Goal: Task Accomplishment & Management: Manage account settings

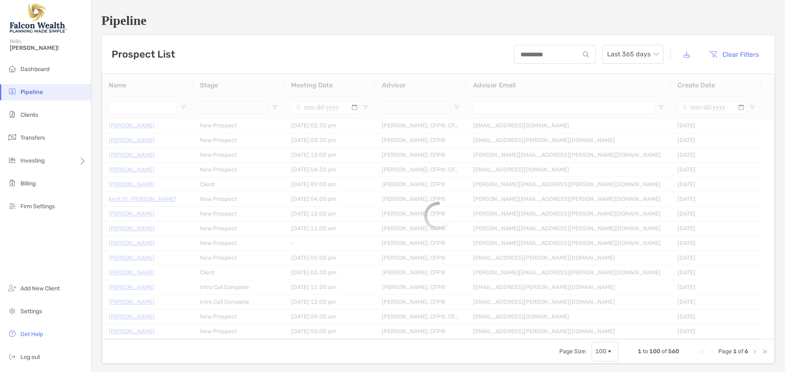
type input "*********"
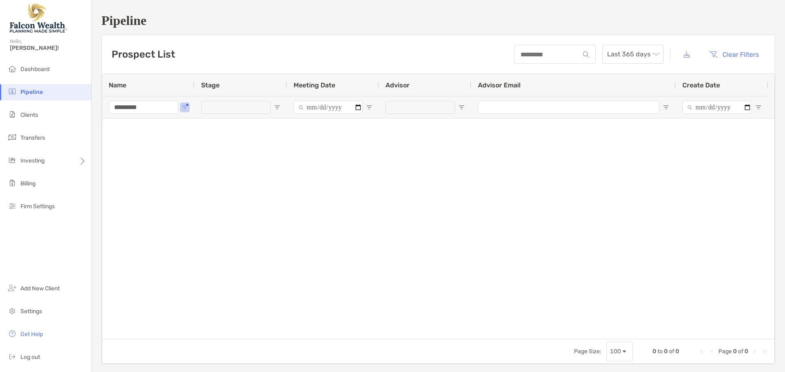
drag, startPoint x: 167, startPoint y: 111, endPoint x: 27, endPoint y: 105, distance: 139.5
click at [27, 105] on div "Pipeline Hello, Cory! Dashboard Pipeline Clients Transfers Investing Billing Fi…" at bounding box center [392, 186] width 785 height 372
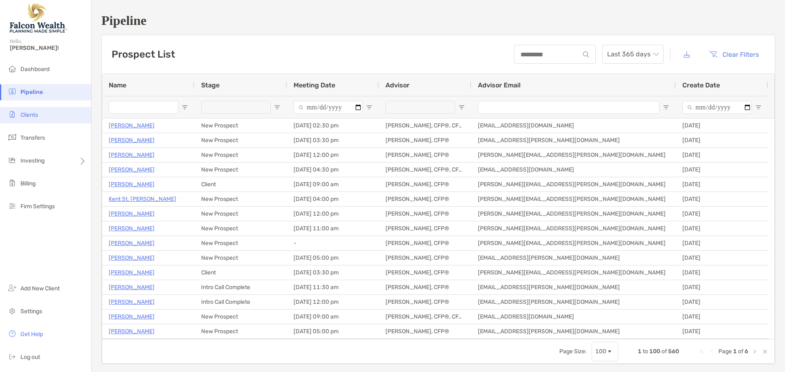
click at [43, 114] on li "Clients" at bounding box center [45, 115] width 91 height 16
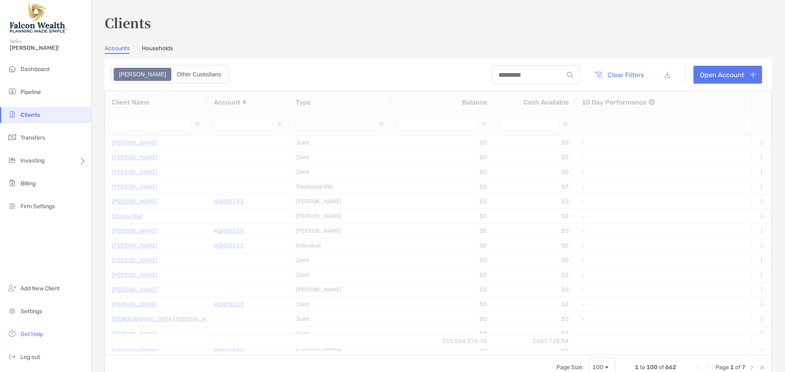
type input "***"
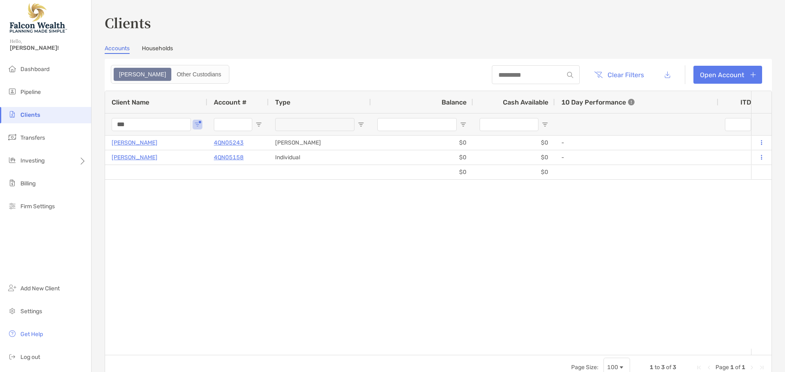
click at [648, 25] on h3 "Clients" at bounding box center [438, 22] width 667 height 19
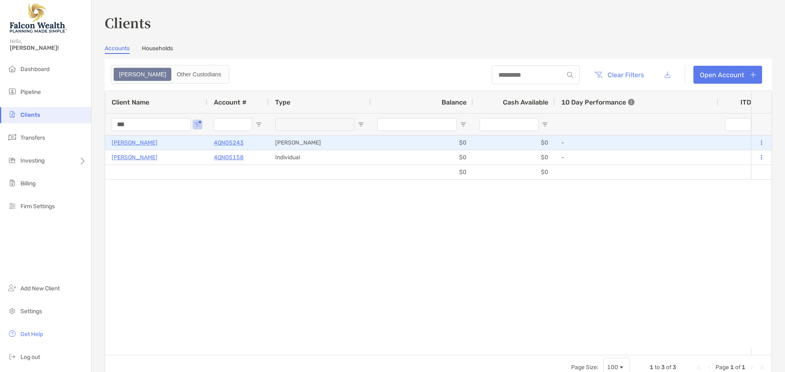
click at [141, 142] on p "[PERSON_NAME]" at bounding box center [135, 143] width 46 height 10
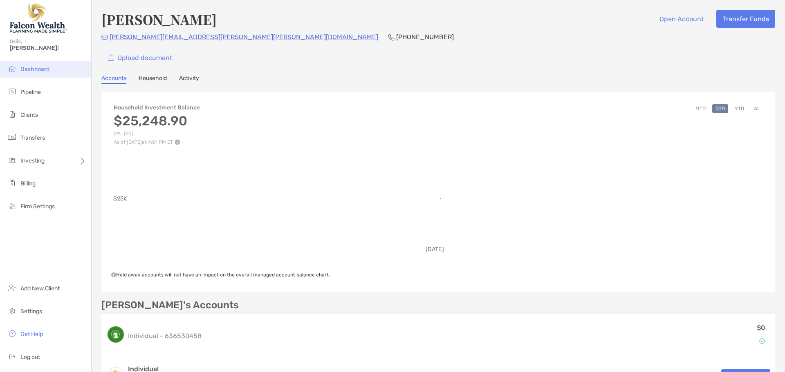
click at [47, 69] on span "Dashboard" at bounding box center [34, 69] width 29 height 7
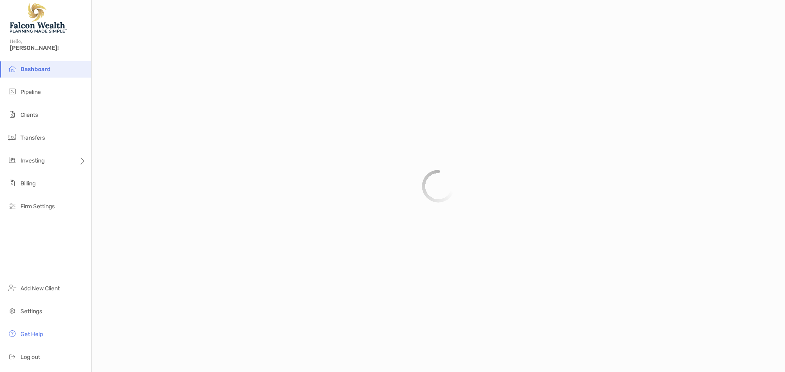
click at [23, 49] on span "[PERSON_NAME]!" at bounding box center [48, 48] width 76 height 7
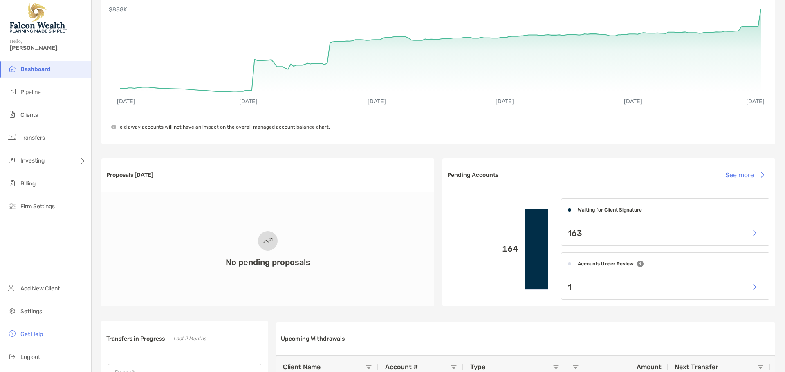
scroll to position [204, 0]
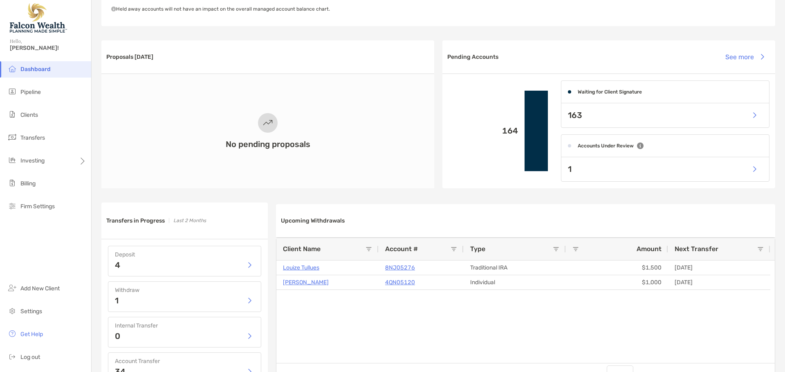
click at [48, 70] on span "Dashboard" at bounding box center [35, 69] width 30 height 7
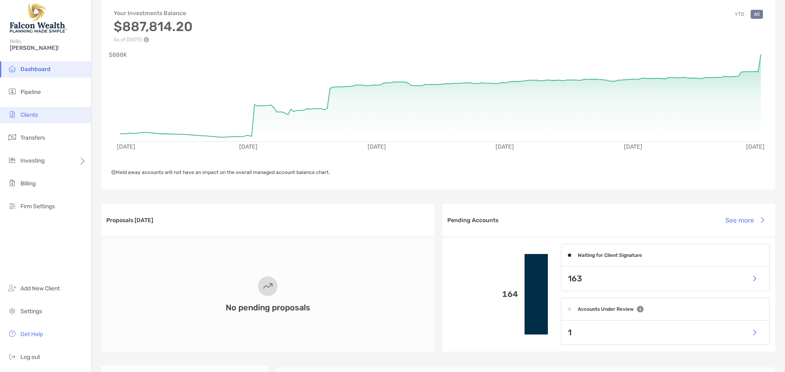
scroll to position [38, 0]
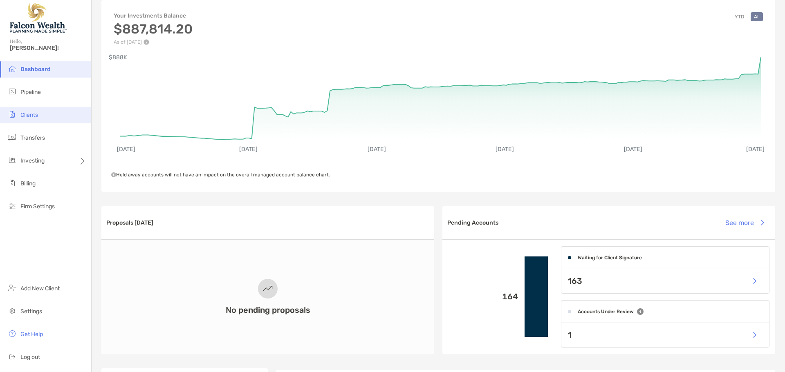
click at [33, 117] on span "Clients" at bounding box center [29, 115] width 18 height 7
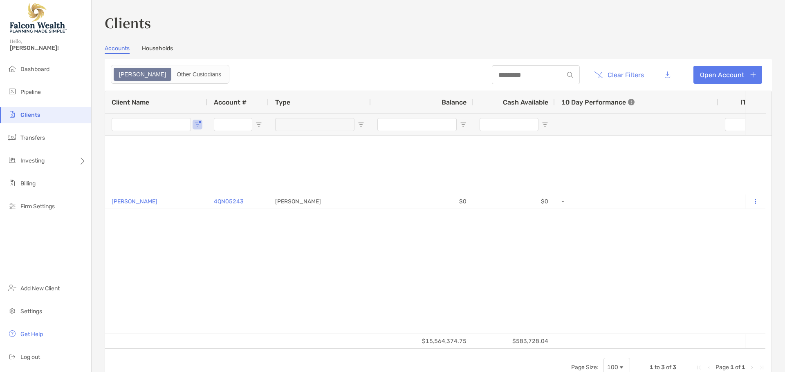
type input "***"
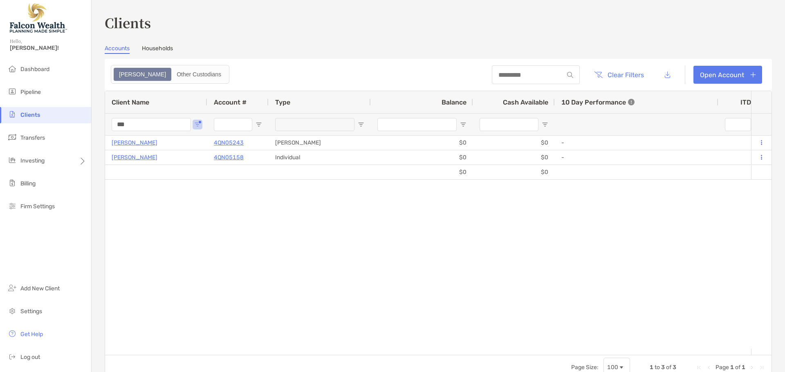
drag, startPoint x: 177, startPoint y: 123, endPoint x: 77, endPoint y: 118, distance: 99.9
click at [77, 118] on div "Clients Hello, Cory! Dashboard Pipeline Clients Transfers Investing Billing Fir…" at bounding box center [392, 186] width 785 height 372
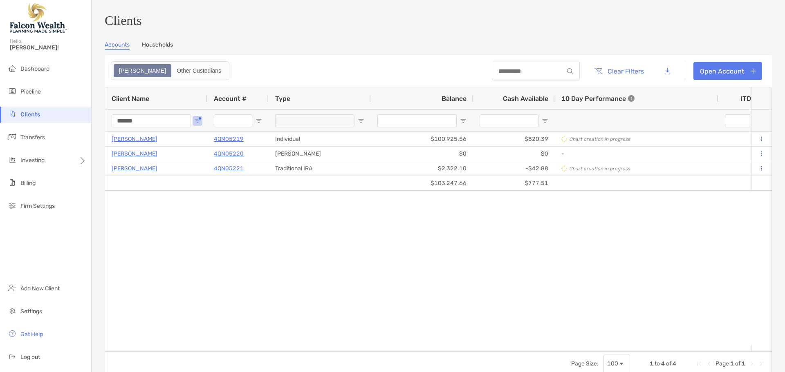
drag, startPoint x: 159, startPoint y: 124, endPoint x: 63, endPoint y: 110, distance: 97.1
click at [65, 111] on div "Clients Hello, [PERSON_NAME]! Dashboard Pipeline Clients Transfers Investing Bi…" at bounding box center [392, 186] width 785 height 372
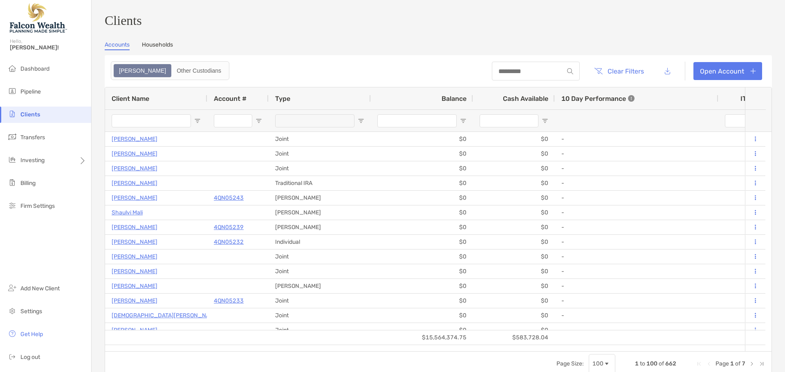
click at [152, 126] on input "Client Name Filter Input" at bounding box center [151, 120] width 79 height 13
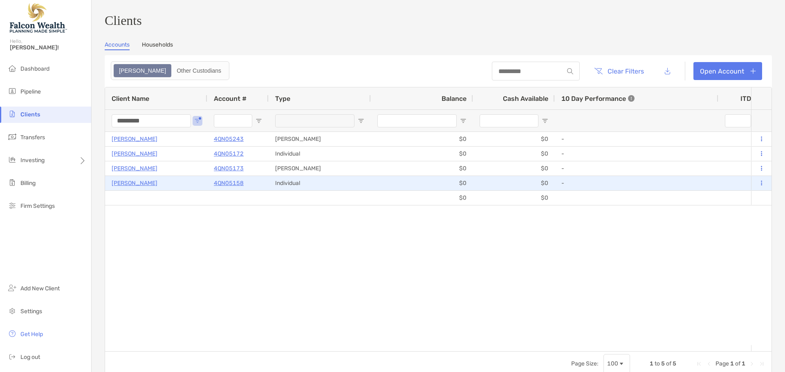
type input "*********"
click at [757, 185] on button at bounding box center [760, 183] width 7 height 8
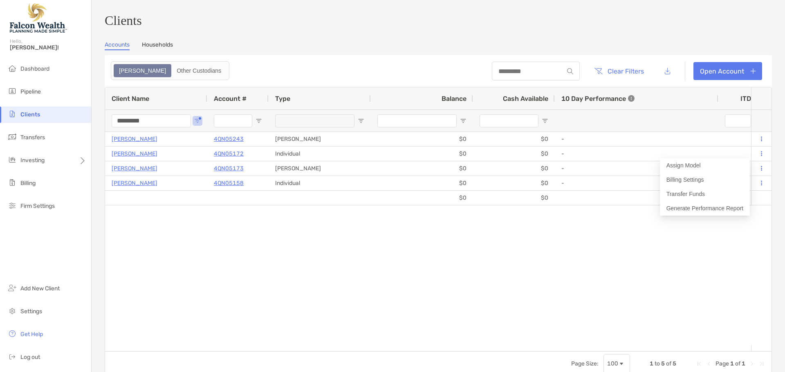
drag, startPoint x: 540, startPoint y: 251, endPoint x: 369, endPoint y: 241, distance: 171.2
click at [537, 251] on div "Christine Roa 4QN05243 Roth IRA $0 $0 - 0% 0% Completed Disabled Christine Roa'…" at bounding box center [428, 238] width 646 height 213
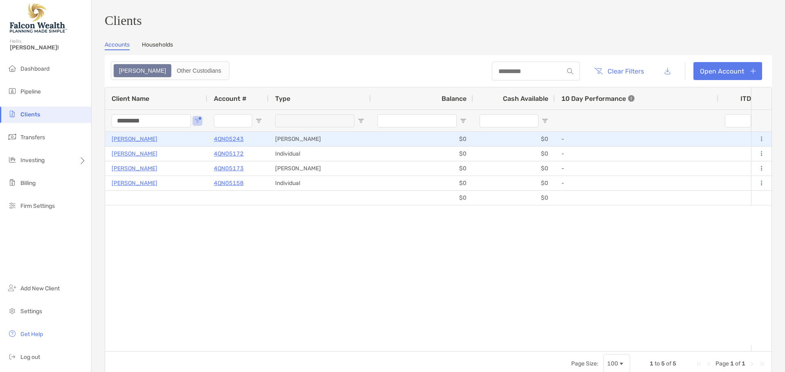
click at [134, 142] on p "Christine Roa" at bounding box center [135, 139] width 46 height 10
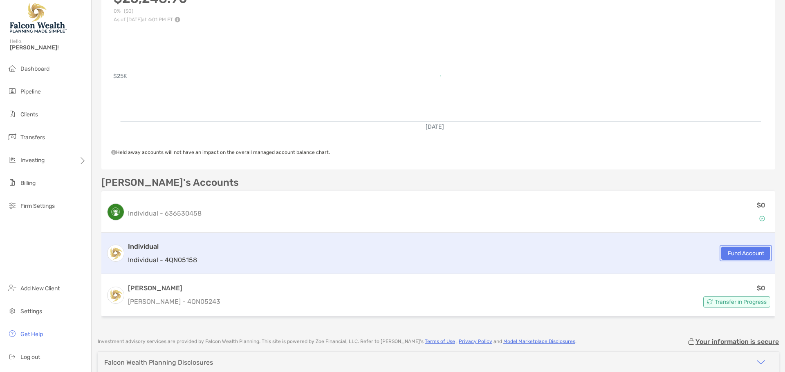
click at [723, 255] on button "Fund Account" at bounding box center [745, 253] width 49 height 13
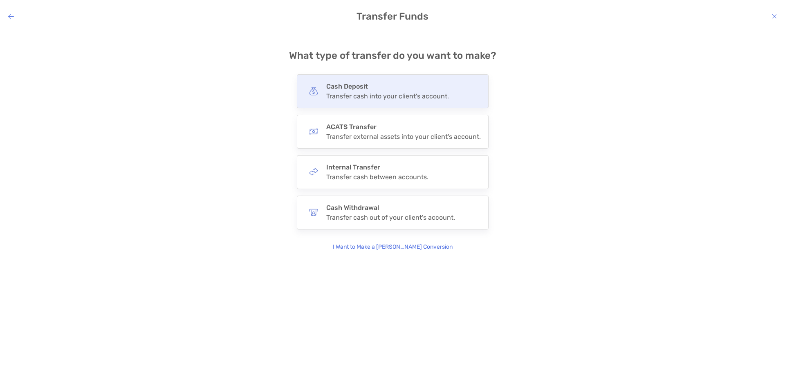
click at [365, 99] on div "Transfer cash into your client's account." at bounding box center [387, 96] width 123 height 8
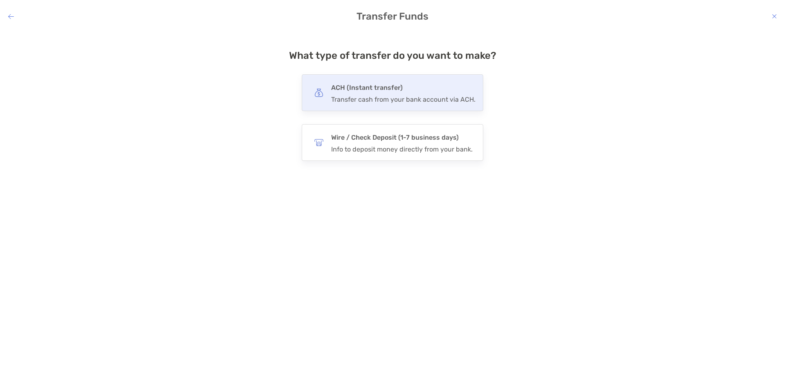
click at [365, 99] on div "Transfer cash from your bank account via ACH." at bounding box center [403, 100] width 144 height 8
click at [0, 0] on input "***" at bounding box center [0, 0] width 0 height 0
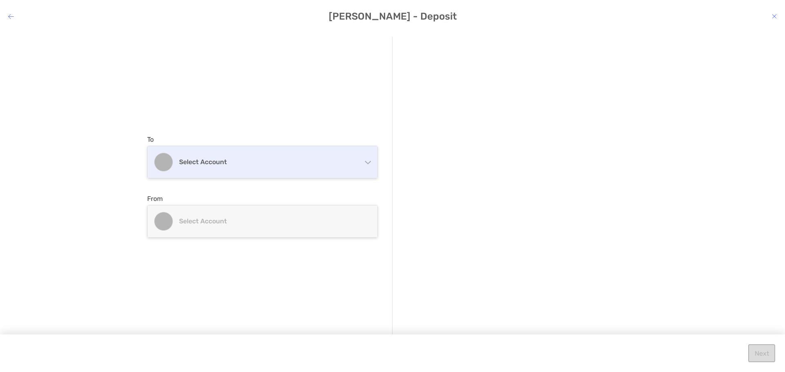
click at [257, 152] on div "Select account" at bounding box center [263, 162] width 230 height 32
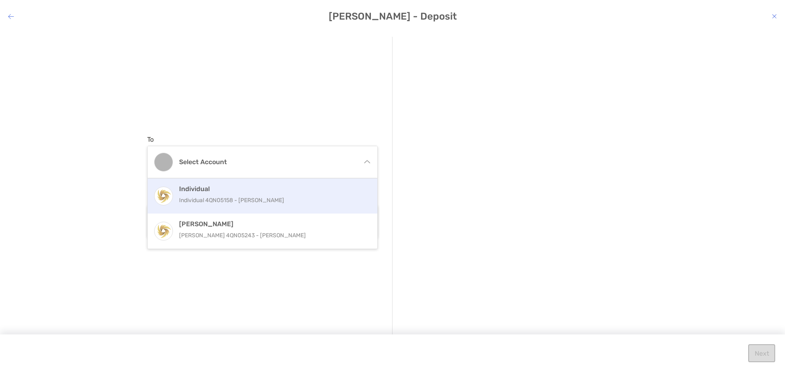
click at [233, 195] on p "Individual 4QN05158 - Christine Roa" at bounding box center [271, 200] width 184 height 10
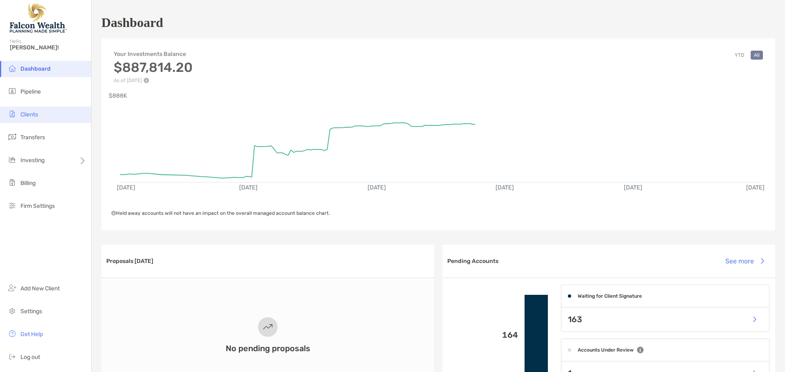
click at [53, 115] on li "Clients" at bounding box center [45, 115] width 91 height 16
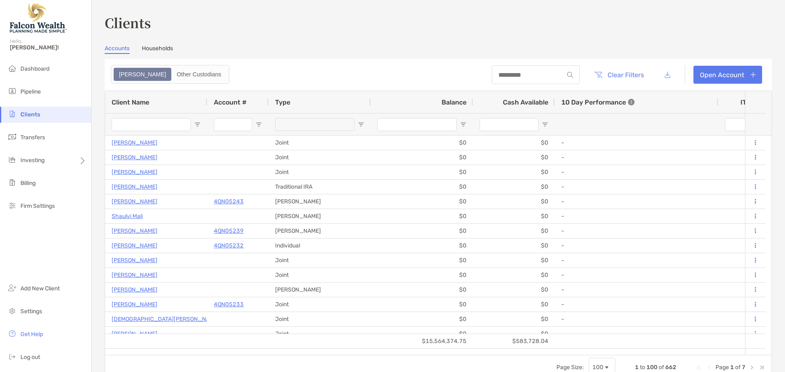
click at [146, 120] on input "Client Name Filter Input" at bounding box center [151, 124] width 79 height 13
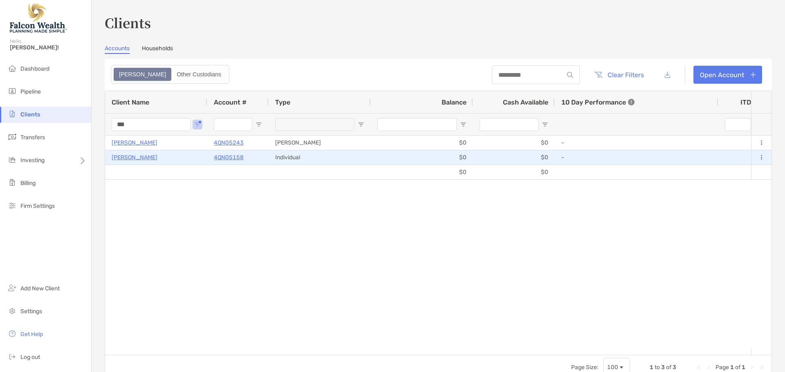
type input "***"
click at [235, 157] on p "4QN05158" at bounding box center [229, 157] width 30 height 10
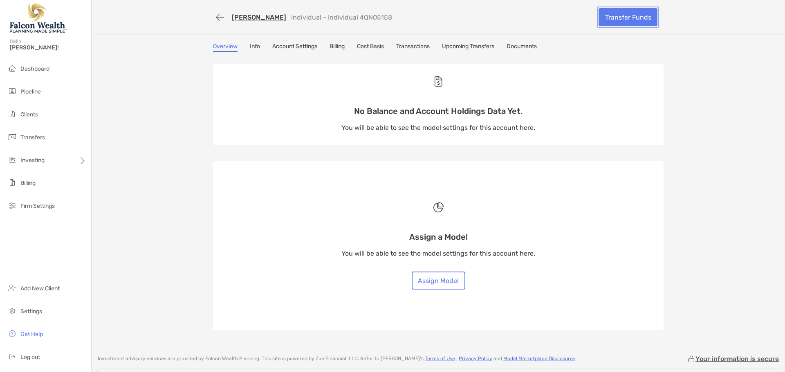
click at [617, 18] on link "Transfer Funds" at bounding box center [627, 17] width 59 height 18
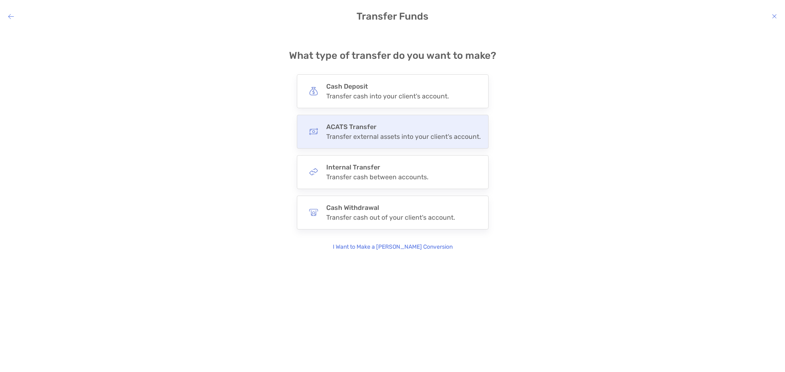
click at [372, 131] on div "ACATS Transfer Transfer external assets into your client's account." at bounding box center [403, 132] width 154 height 18
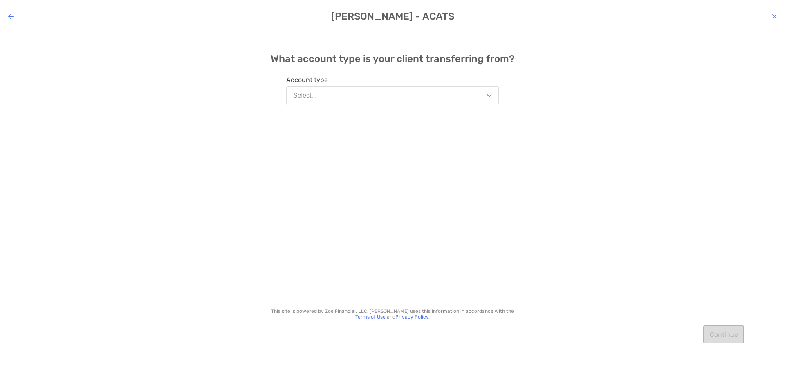
click at [334, 98] on button "Select..." at bounding box center [392, 95] width 213 height 19
click at [235, 134] on div "What account type is your client transferring from? Account type Select... This…" at bounding box center [392, 195] width 785 height 330
click at [364, 94] on button "Select..." at bounding box center [392, 95] width 213 height 19
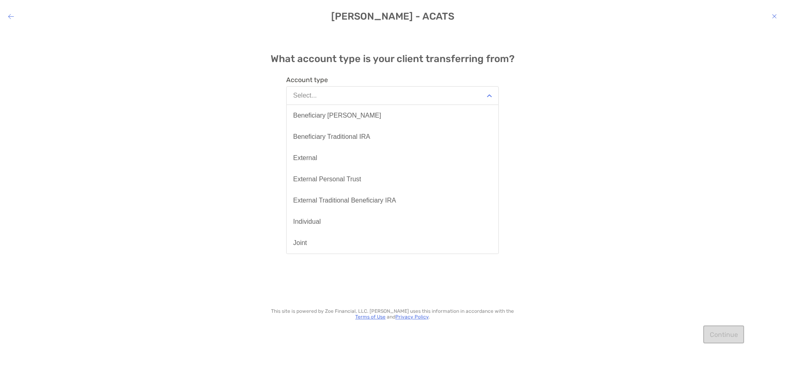
drag, startPoint x: 364, startPoint y: 94, endPoint x: 130, endPoint y: 29, distance: 243.0
click at [363, 94] on button "Select..." at bounding box center [392, 95] width 213 height 19
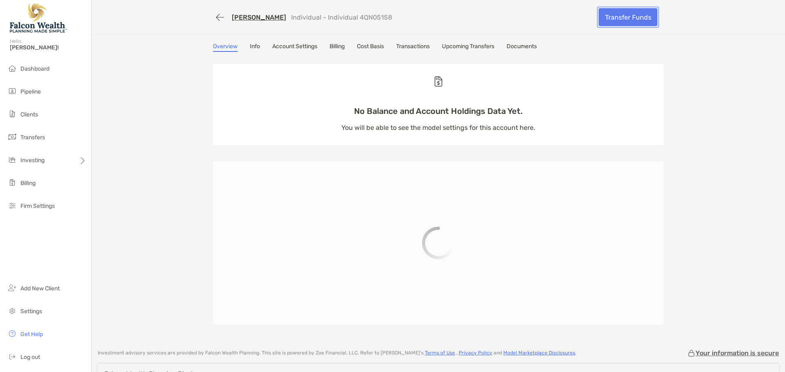
click at [611, 19] on link "Transfer Funds" at bounding box center [627, 17] width 59 height 18
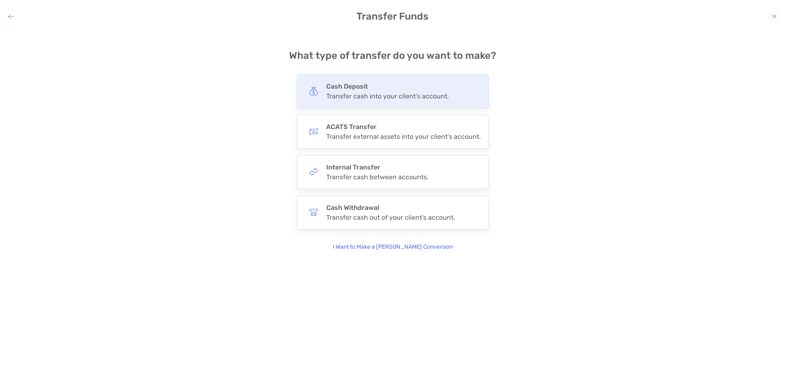
click at [354, 96] on div "Transfer cash into your client's account." at bounding box center [387, 96] width 123 height 8
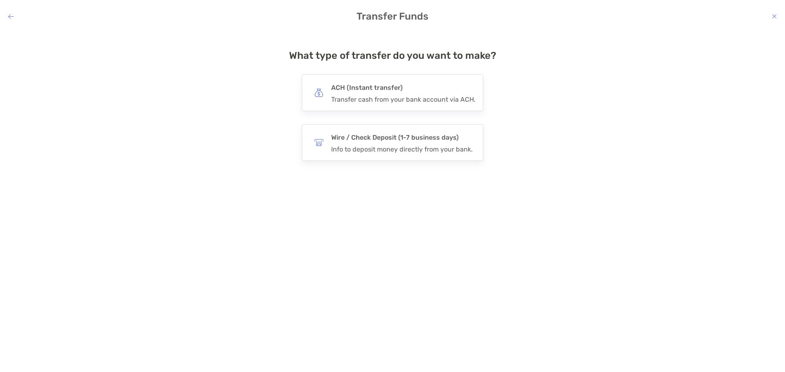
click at [354, 96] on div "Transfer cash from your bank account via ACH." at bounding box center [403, 100] width 144 height 8
click at [0, 0] on input "***" at bounding box center [0, 0] width 0 height 0
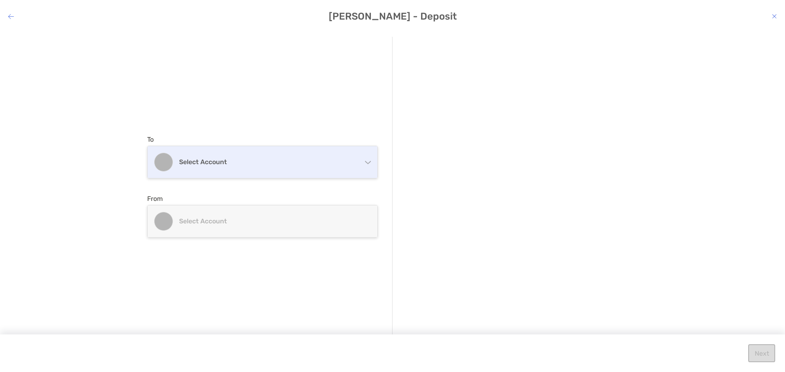
click at [295, 160] on h4 "Select account" at bounding box center [267, 162] width 177 height 8
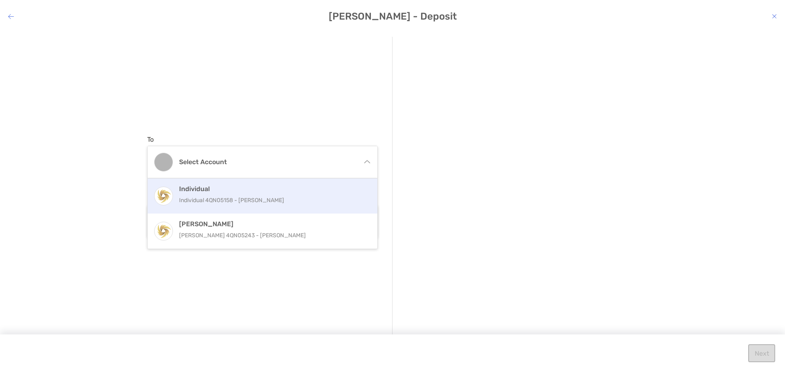
click at [273, 199] on p "Individual 4QN05158 - Christine Roa" at bounding box center [271, 200] width 184 height 10
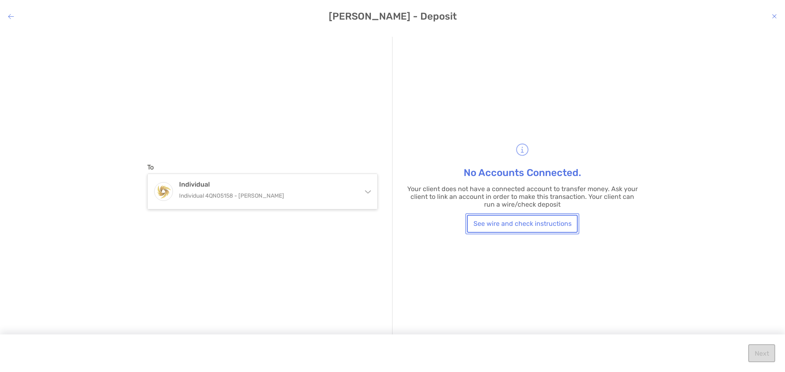
click at [509, 227] on button "See wire and check instructions" at bounding box center [522, 224] width 111 height 18
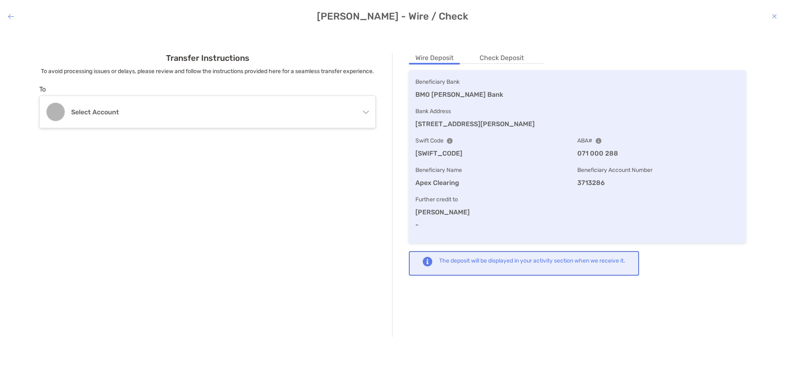
click at [499, 57] on li "Check Deposit" at bounding box center [501, 58] width 57 height 10
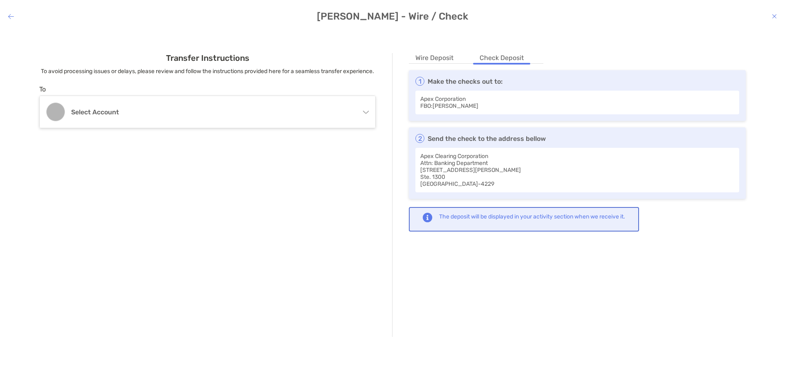
click at [770, 16] on h4 "Christine Roa - Wire / Check" at bounding box center [392, 16] width 785 height 11
click at [773, 16] on icon "modal" at bounding box center [774, 16] width 5 height 7
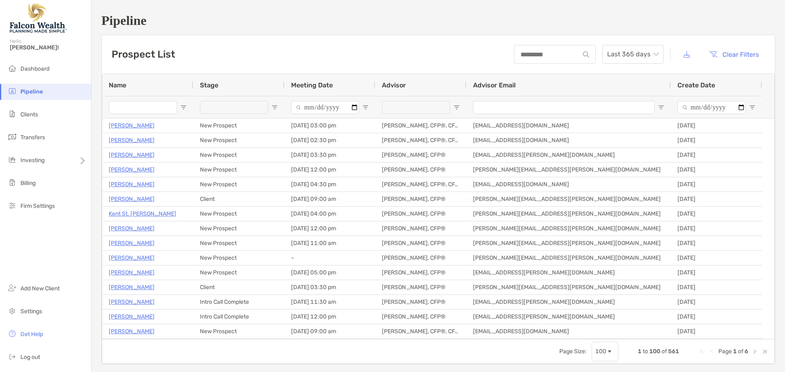
click at [129, 104] on input "Name Filter Input" at bounding box center [143, 107] width 68 height 13
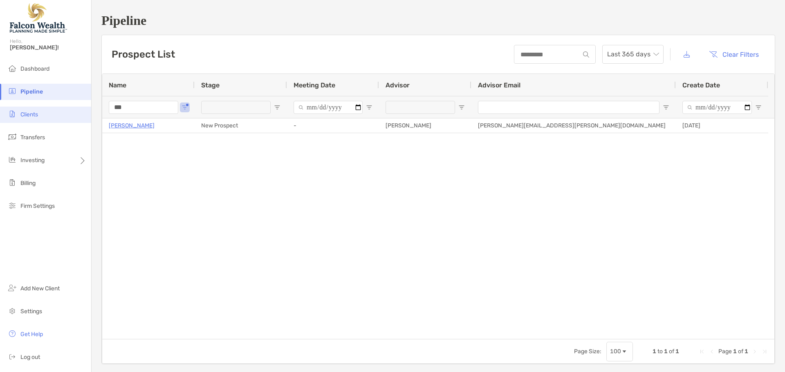
type input "***"
click at [37, 112] on span "Clients" at bounding box center [29, 114] width 18 height 7
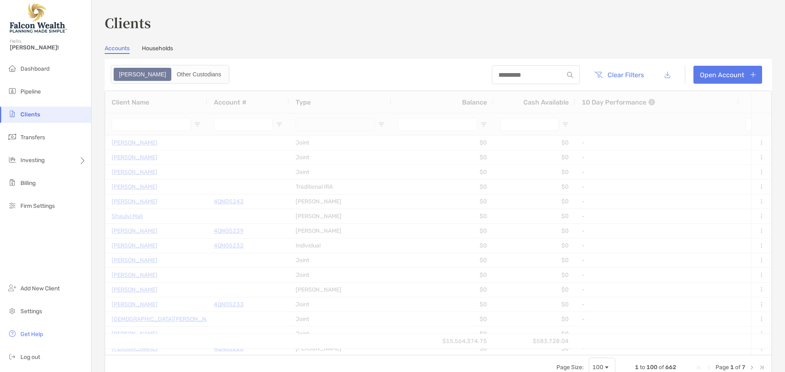
type input "***"
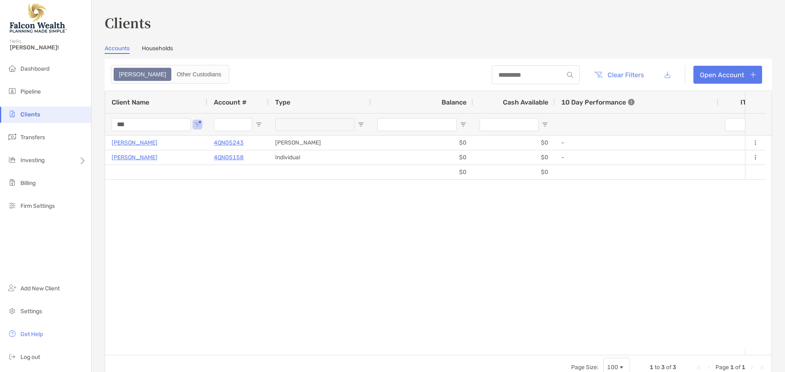
click at [143, 123] on input "***" at bounding box center [151, 124] width 79 height 13
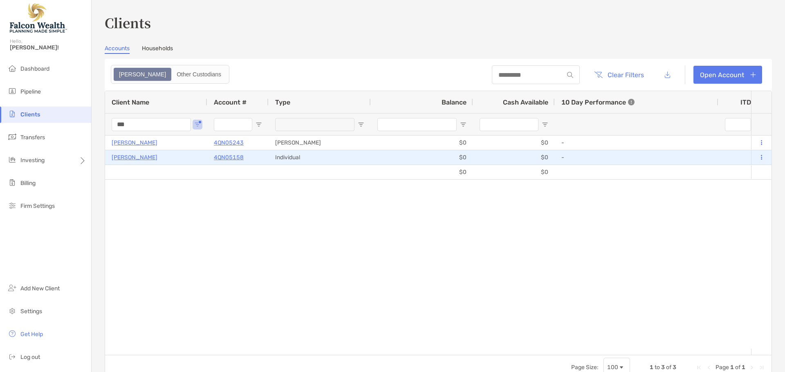
click at [133, 158] on p "[PERSON_NAME]" at bounding box center [135, 157] width 46 height 10
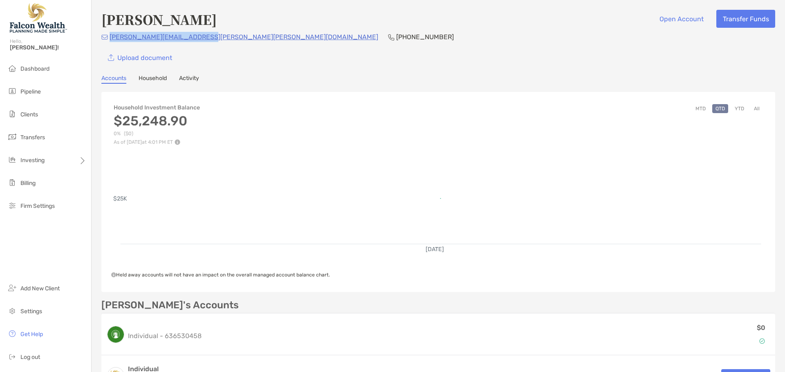
drag, startPoint x: 201, startPoint y: 37, endPoint x: 109, endPoint y: 36, distance: 92.4
click at [109, 36] on div "[PERSON_NAME][EMAIL_ADDRESS][PERSON_NAME][PERSON_NAME][DOMAIN_NAME] [PHONE_NUMB…" at bounding box center [438, 37] width 674 height 10
click at [202, 38] on div "[PERSON_NAME][EMAIL_ADDRESS][PERSON_NAME][PERSON_NAME][DOMAIN_NAME] [PHONE_NUMB…" at bounding box center [438, 37] width 674 height 10
drag, startPoint x: 202, startPoint y: 37, endPoint x: 118, endPoint y: 38, distance: 83.8
click at [118, 38] on div "[PERSON_NAME][EMAIL_ADDRESS][PERSON_NAME][PERSON_NAME][DOMAIN_NAME] [PHONE_NUMB…" at bounding box center [438, 37] width 674 height 10
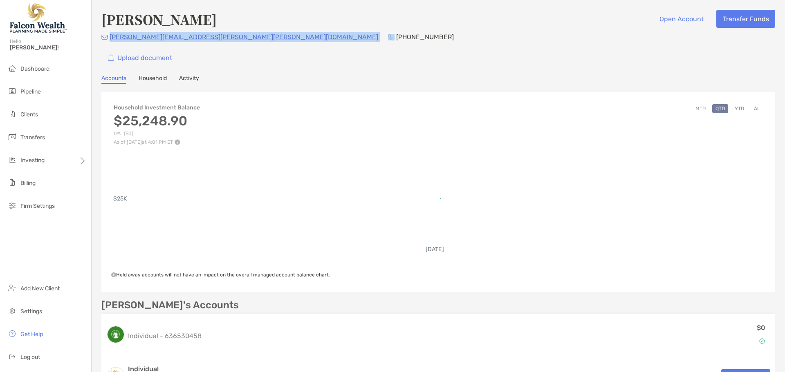
click at [201, 40] on div "[PERSON_NAME][EMAIL_ADDRESS][PERSON_NAME][PERSON_NAME][DOMAIN_NAME] [PHONE_NUMB…" at bounding box center [438, 37] width 674 height 10
drag, startPoint x: 201, startPoint y: 38, endPoint x: 111, endPoint y: 40, distance: 90.4
click at [111, 40] on div "[PERSON_NAME][EMAIL_ADDRESS][PERSON_NAME][PERSON_NAME][DOMAIN_NAME] [PHONE_NUMB…" at bounding box center [438, 37] width 674 height 10
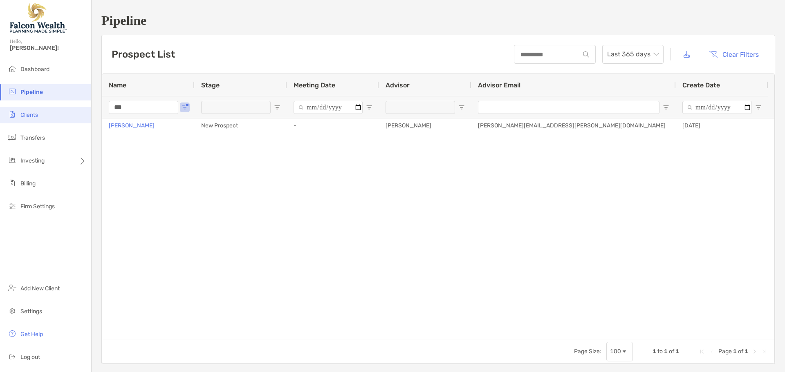
click at [49, 114] on li "Clients" at bounding box center [45, 115] width 91 height 16
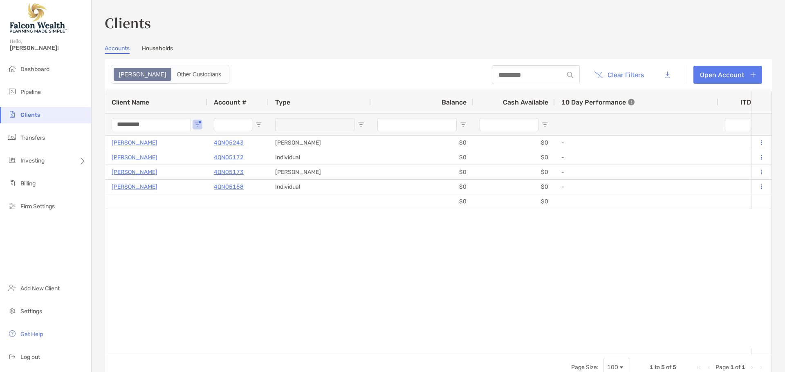
click at [157, 125] on input "*********" at bounding box center [151, 124] width 79 height 13
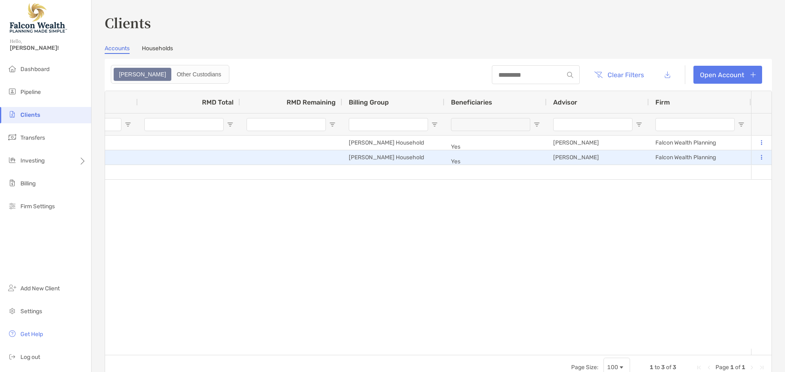
type input "**********"
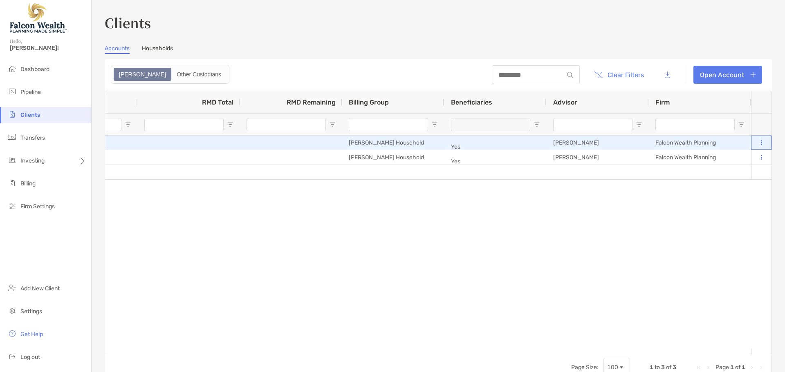
click at [761, 146] on icon at bounding box center [761, 142] width 1 height 5
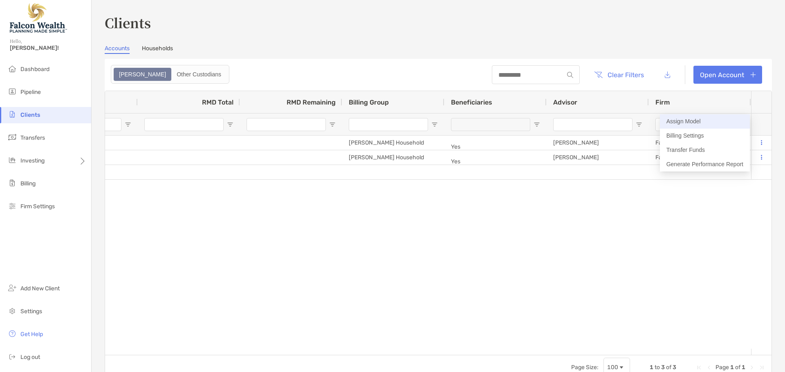
click at [714, 123] on button "Assign Model" at bounding box center [705, 121] width 90 height 14
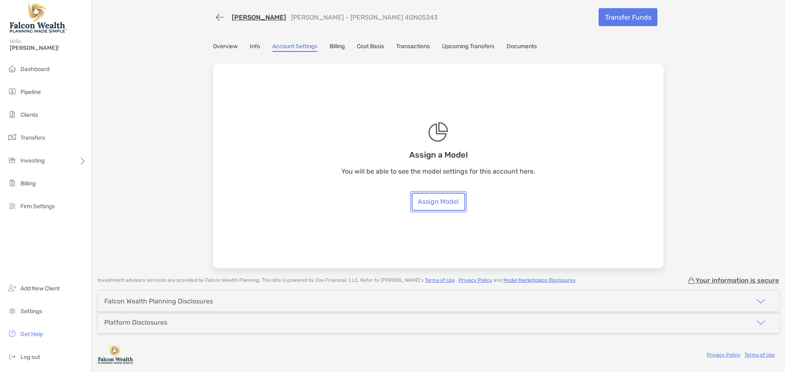
click at [460, 194] on link "Assign Model" at bounding box center [439, 202] width 54 height 18
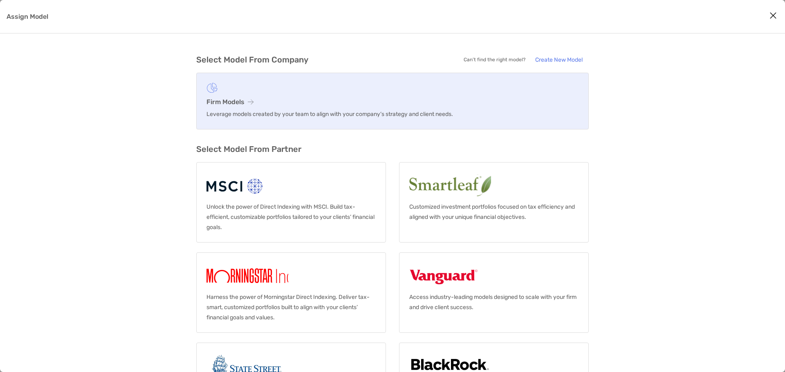
click at [280, 110] on p "Leverage models created by your team to align with your company’s strategy and …" at bounding box center [392, 114] width 372 height 10
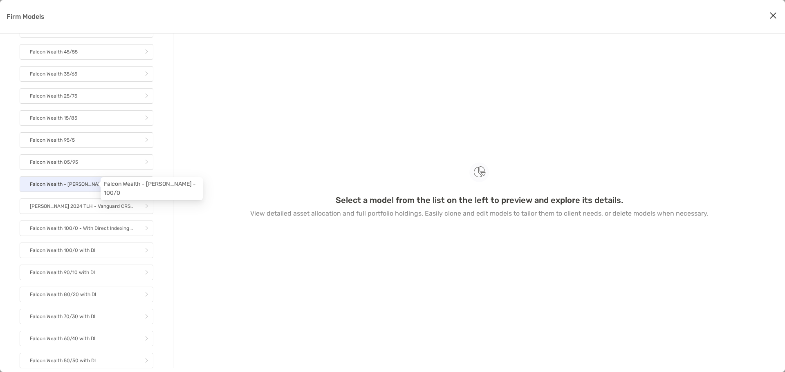
click at [90, 188] on p "Falcon Wealth - Roth - 100/0" at bounding box center [78, 184] width 96 height 10
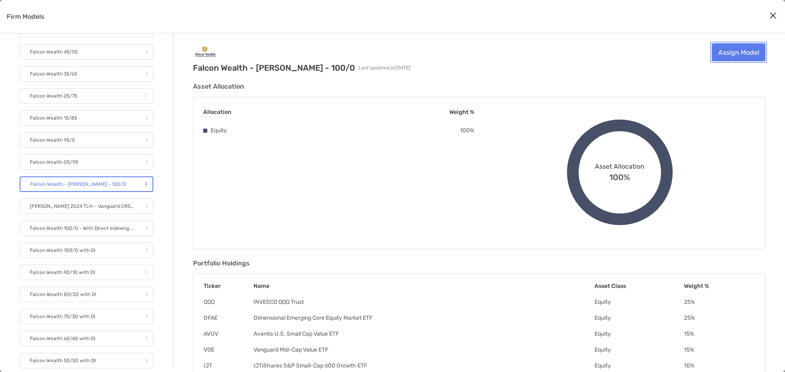
click at [735, 48] on link "Assign Model" at bounding box center [739, 52] width 54 height 18
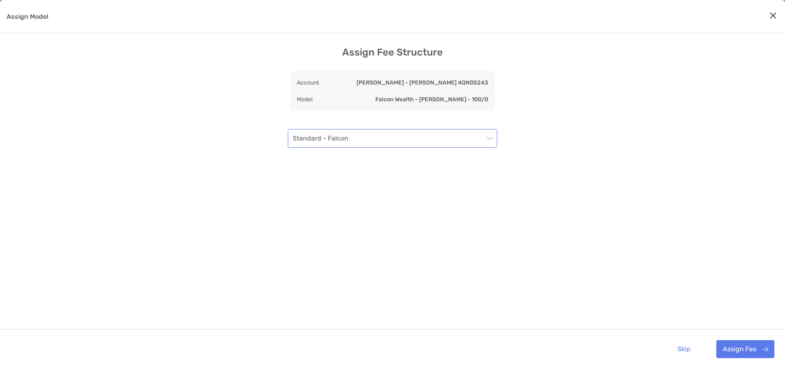
click at [323, 138] on span "Standard - Falcon" at bounding box center [392, 139] width 199 height 18
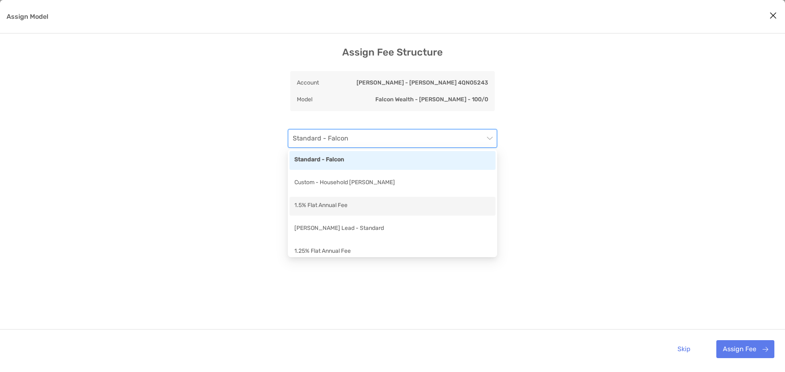
click at [342, 204] on div "1.5% Flat Annual Fee" at bounding box center [392, 206] width 196 height 10
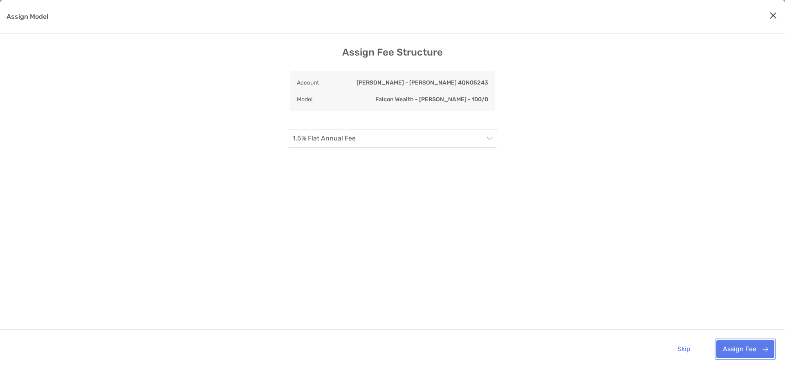
click at [739, 349] on button "Assign Fee" at bounding box center [745, 349] width 58 height 18
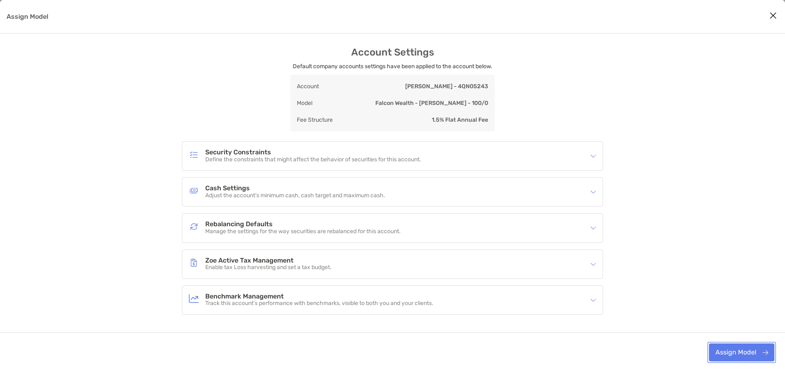
click at [738, 347] on button "Assign Model" at bounding box center [741, 353] width 65 height 18
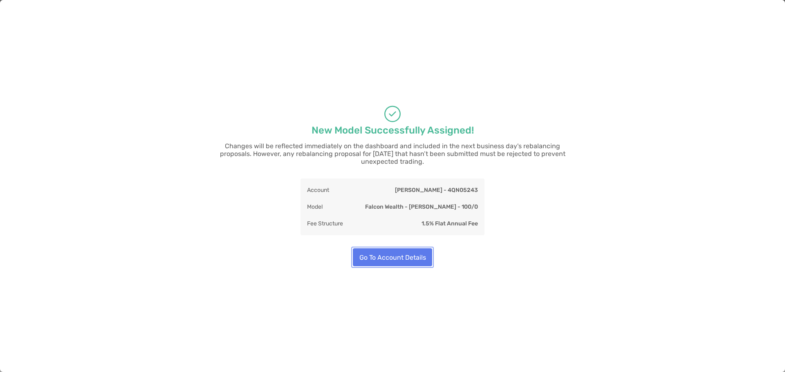
click at [414, 251] on button "Go To Account Details" at bounding box center [392, 258] width 79 height 18
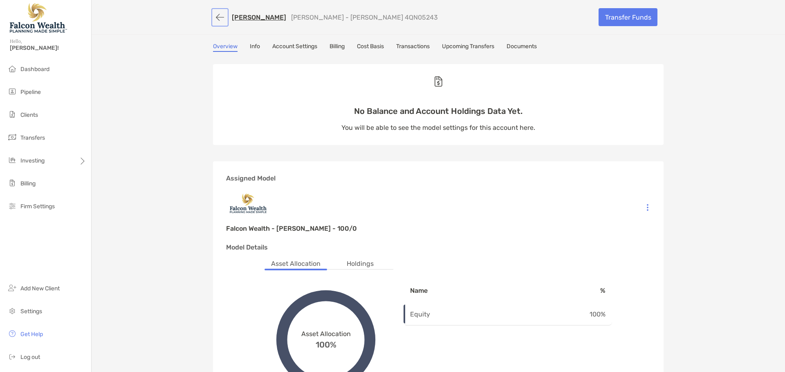
click at [219, 19] on button "button" at bounding box center [220, 17] width 14 height 15
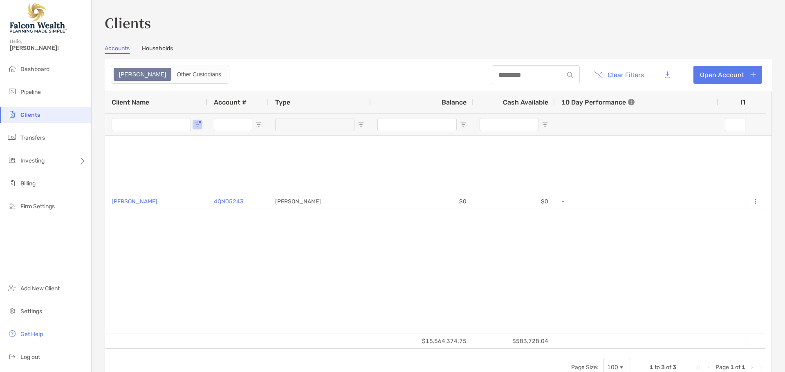
type input "**********"
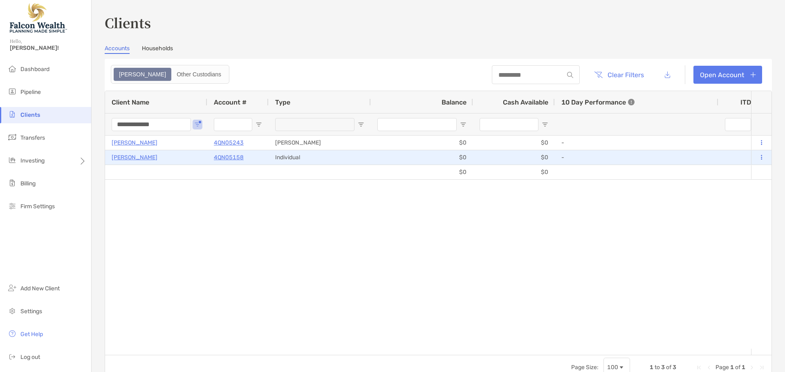
click at [757, 156] on button at bounding box center [760, 158] width 7 height 8
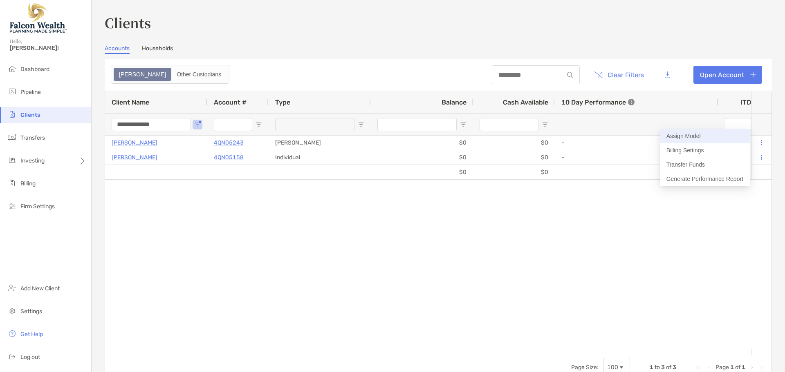
click at [704, 138] on button "Assign Model" at bounding box center [705, 136] width 90 height 14
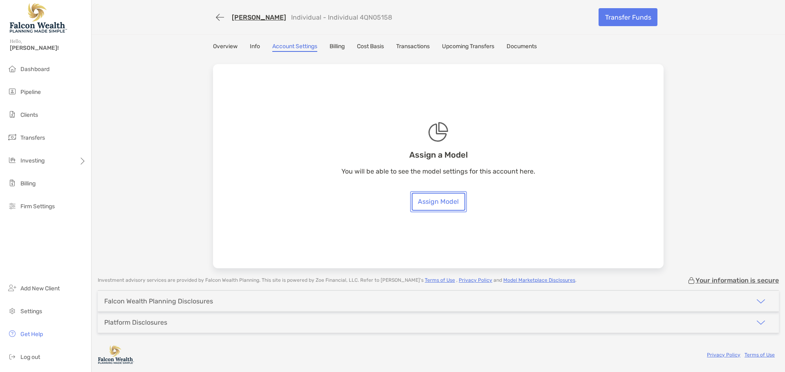
click at [428, 202] on link "Assign Model" at bounding box center [439, 202] width 54 height 18
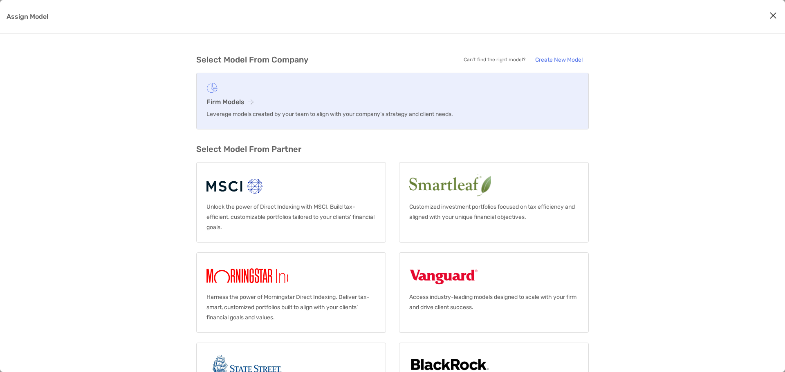
click at [309, 112] on p "Leverage models created by your team to align with your company’s strategy and …" at bounding box center [392, 114] width 372 height 10
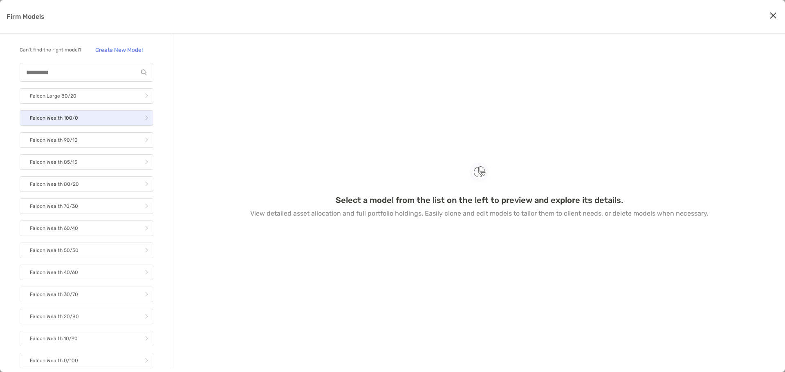
click at [94, 126] on link "Falcon Wealth 100/0" at bounding box center [87, 118] width 134 height 16
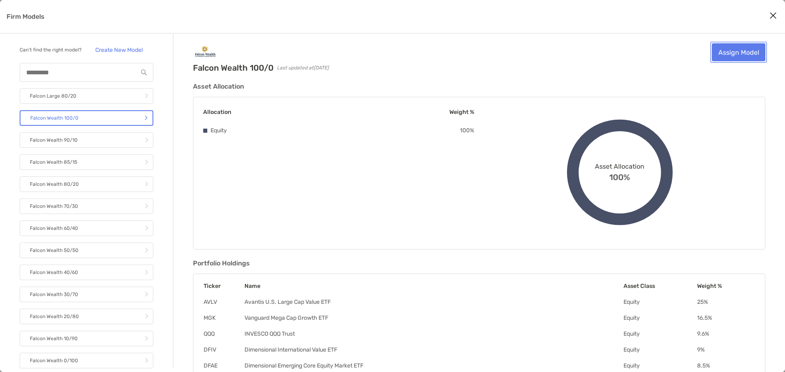
click at [736, 52] on link "Assign Model" at bounding box center [739, 52] width 54 height 18
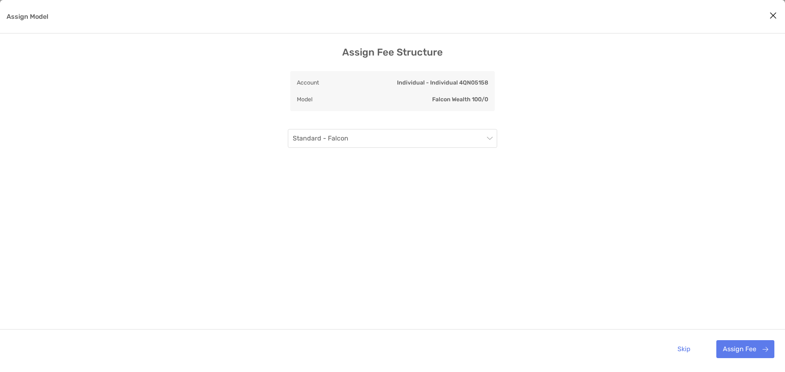
click at [475, 150] on div "Standard - Falcon" at bounding box center [392, 226] width 209 height 194
click at [465, 143] on span "Standard - Falcon" at bounding box center [392, 139] width 199 height 18
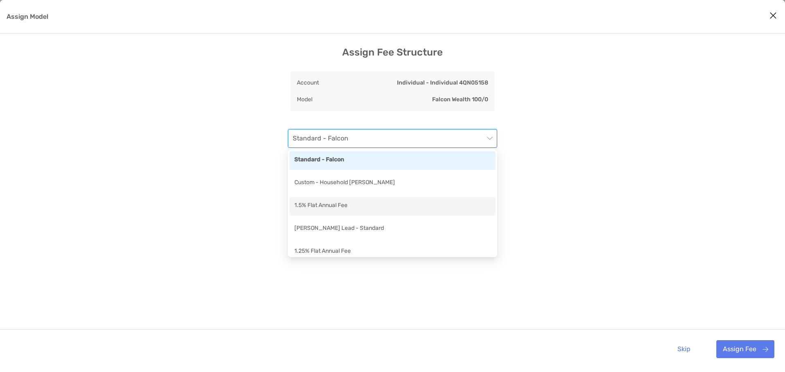
click at [351, 210] on div "1.5% Flat Annual Fee" at bounding box center [392, 206] width 196 height 10
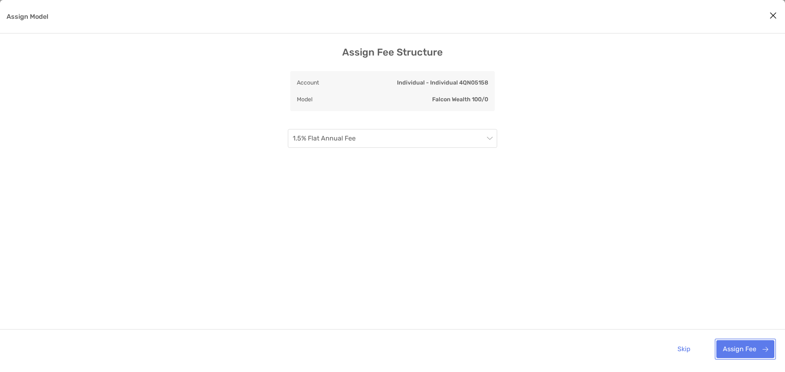
click at [747, 347] on button "Assign Fee" at bounding box center [745, 349] width 58 height 18
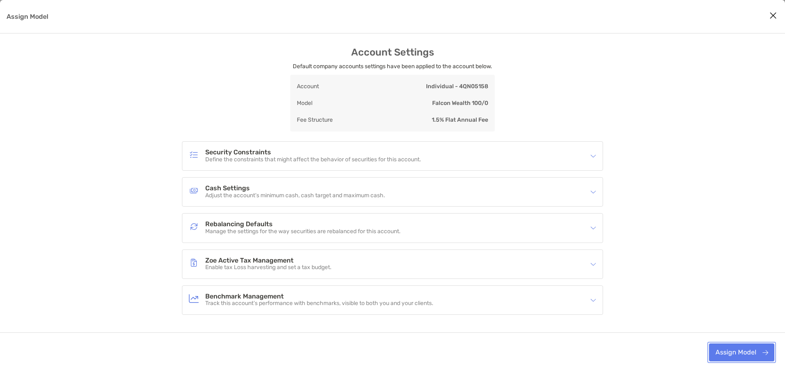
click at [731, 354] on button "Assign Model" at bounding box center [741, 353] width 65 height 18
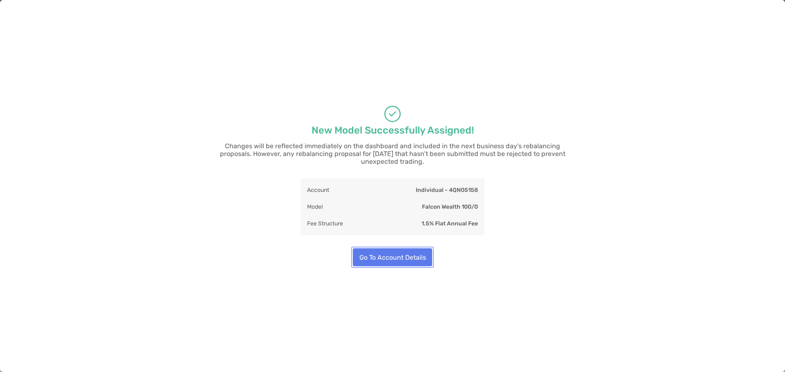
click at [415, 253] on button "Go To Account Details" at bounding box center [392, 258] width 79 height 18
